Goal: Navigation & Orientation: Find specific page/section

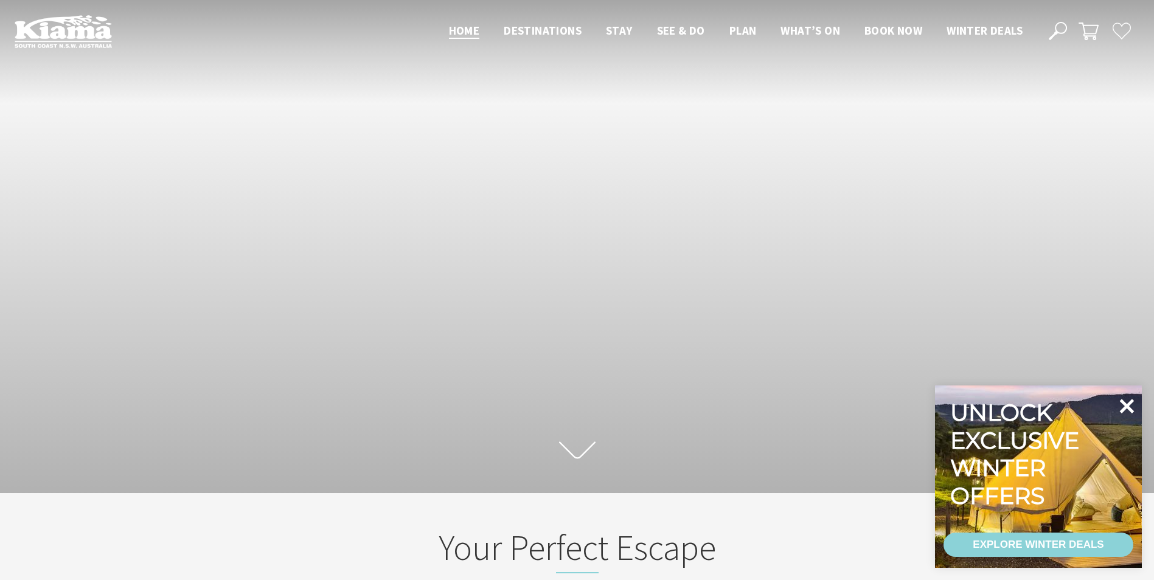
scroll to position [204, 1163]
click at [1120, 406] on icon at bounding box center [1126, 406] width 29 height 29
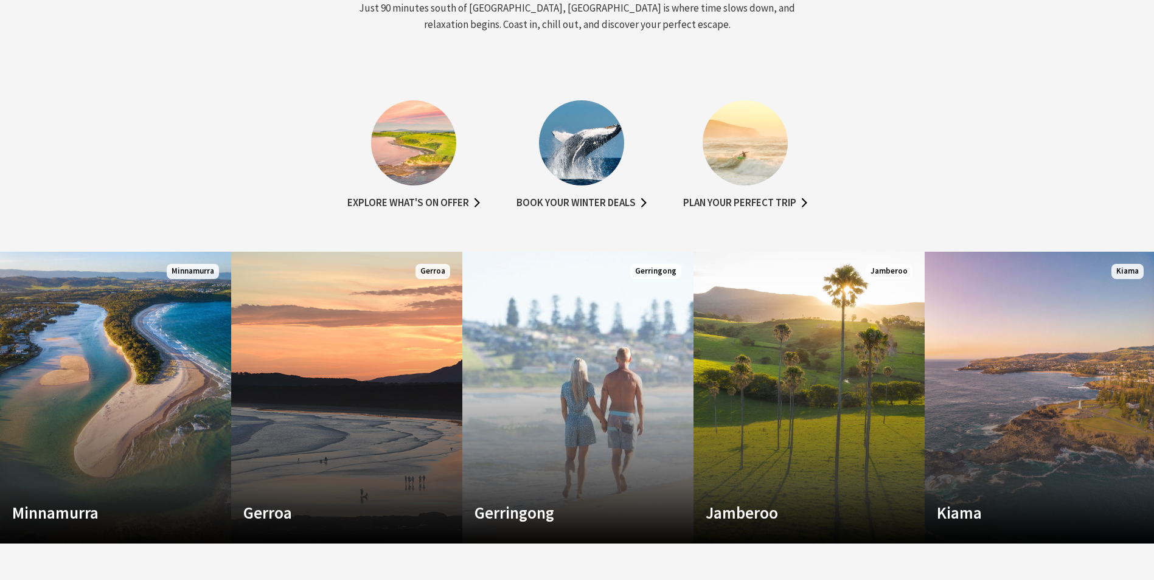
scroll to position [669, 0]
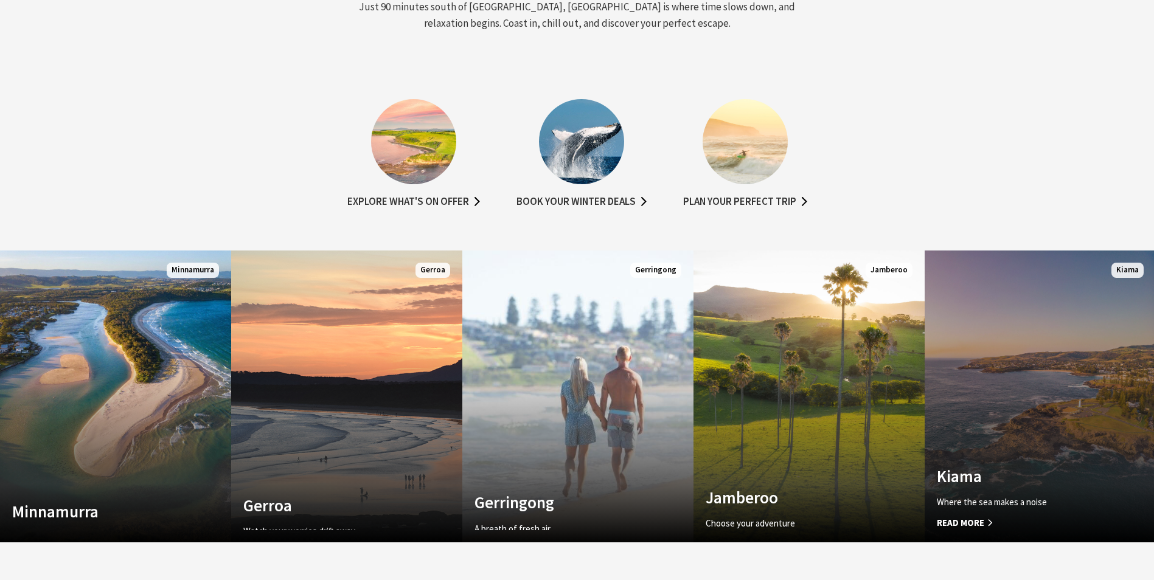
click at [993, 446] on link "Custom Image Used Kiama Where the sea makes a noise Read More Kiama" at bounding box center [1040, 397] width 231 height 292
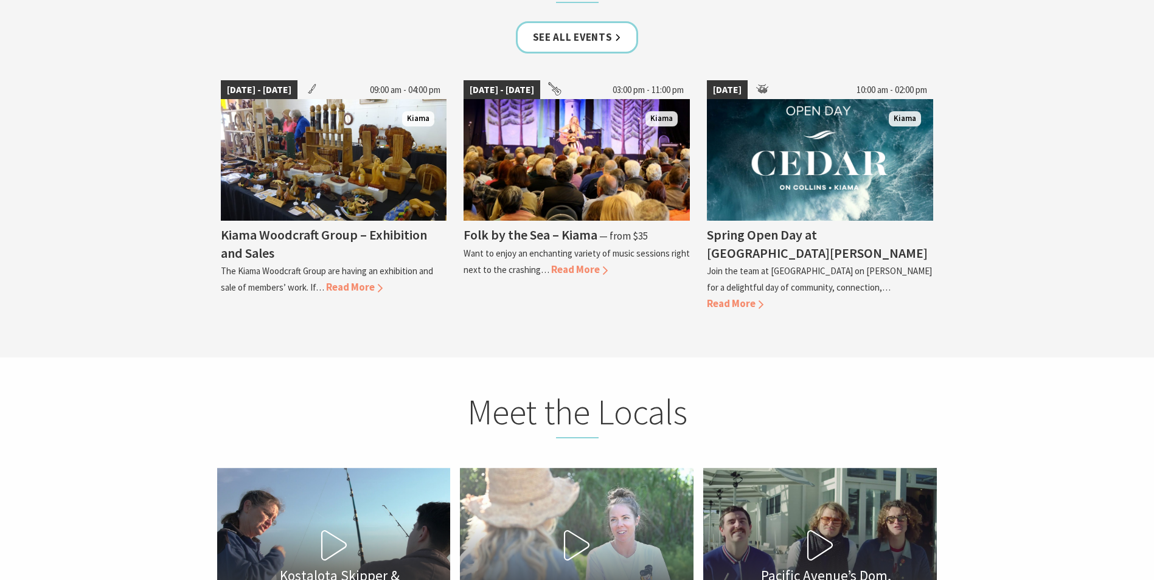
scroll to position [3346, 0]
